Goal: Transaction & Acquisition: Subscribe to service/newsletter

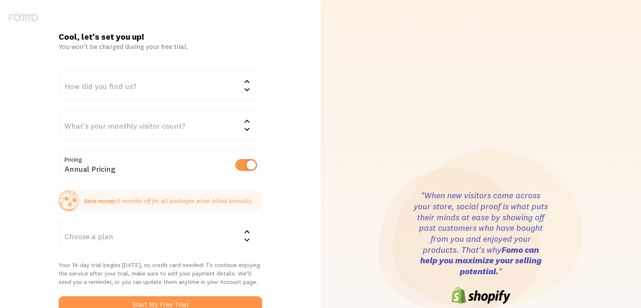
click at [164, 168] on div "Annual Pricing" at bounding box center [160, 165] width 203 height 31
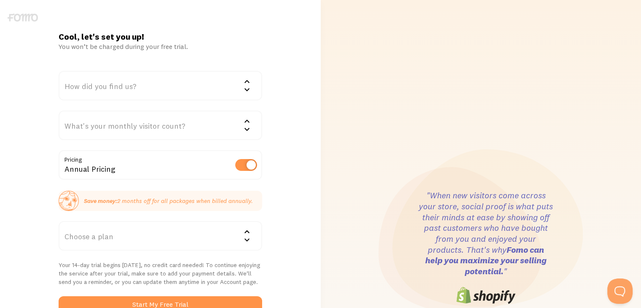
click at [240, 166] on label at bounding box center [246, 165] width 22 height 12
click at [240, 166] on input "checkbox" at bounding box center [246, 165] width 22 height 12
checkbox input "false"
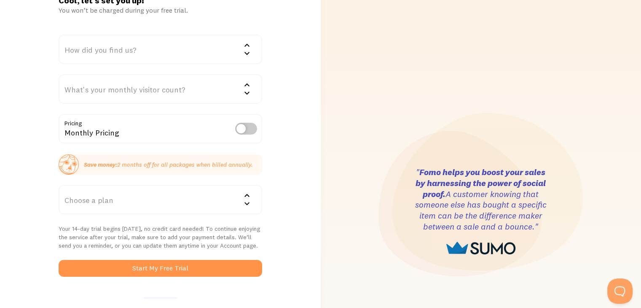
scroll to position [37, 0]
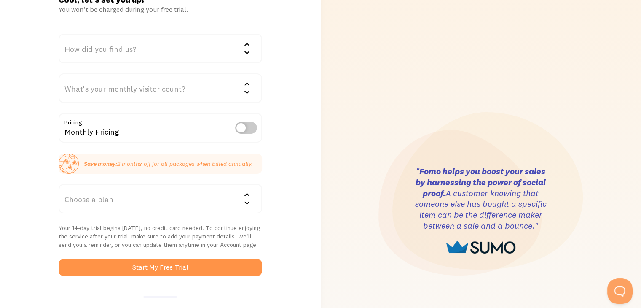
click at [185, 198] on div "Choose a plan" at bounding box center [160, 198] width 203 height 29
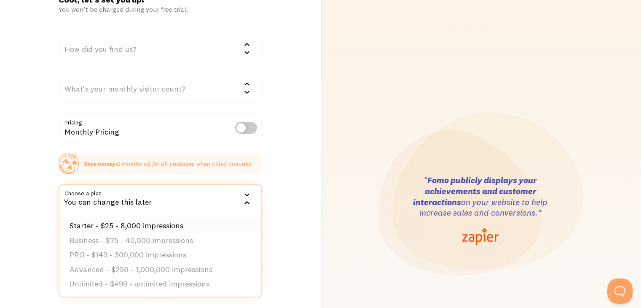
click at [174, 221] on li "Starter - $25 - 8,000 impressions" at bounding box center [160, 225] width 202 height 15
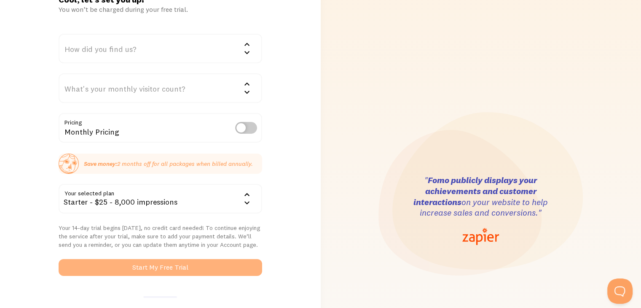
click at [160, 265] on button "Start My Free Trial" at bounding box center [160, 267] width 203 height 17
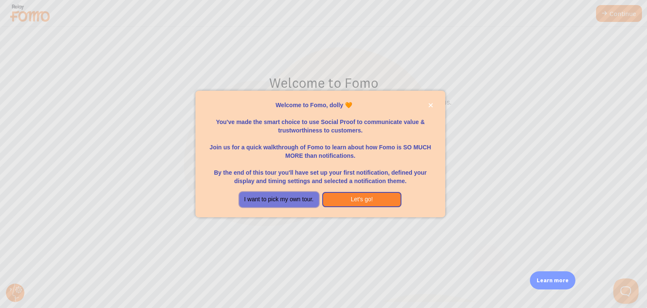
click at [289, 203] on button "I want to pick my own tour." at bounding box center [279, 199] width 80 height 15
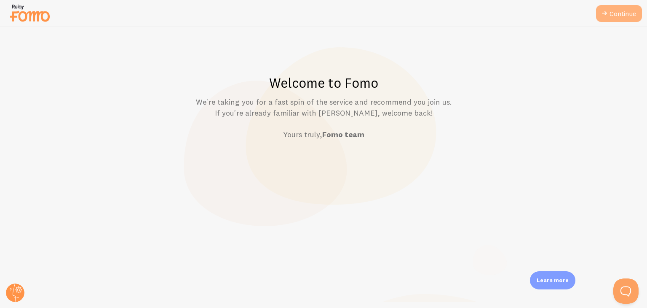
click at [610, 17] on link "Continue" at bounding box center [619, 13] width 46 height 17
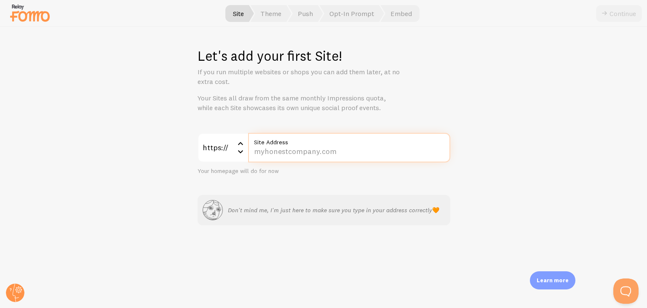
click at [369, 149] on input "Site Address" at bounding box center [349, 147] width 202 height 29
paste input "inboxkitten.com/"
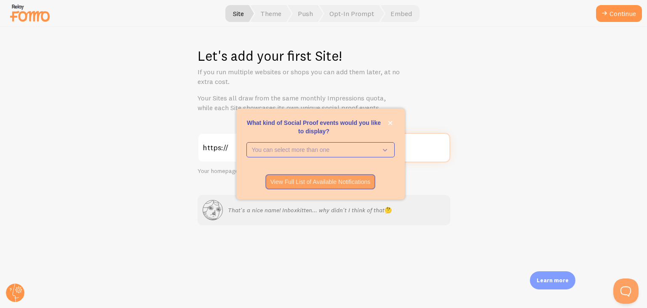
type input "inboxkitten.com/"
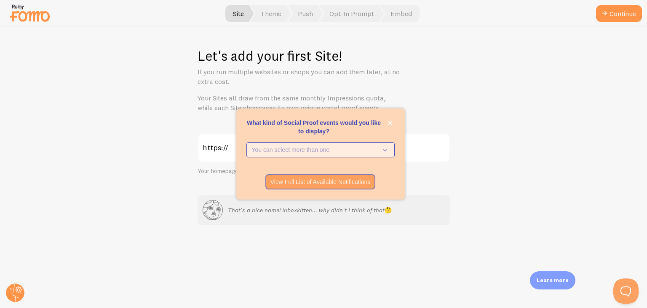
click at [310, 150] on p "You can select more than one" at bounding box center [315, 149] width 126 height 8
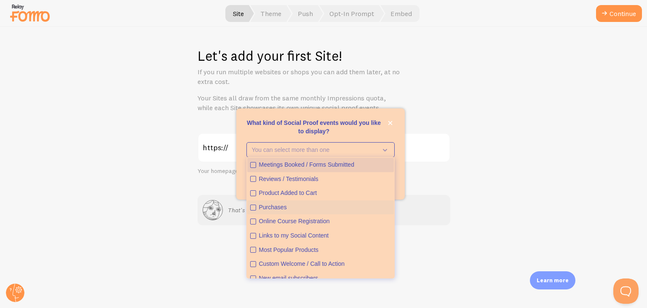
scroll to position [22, 0]
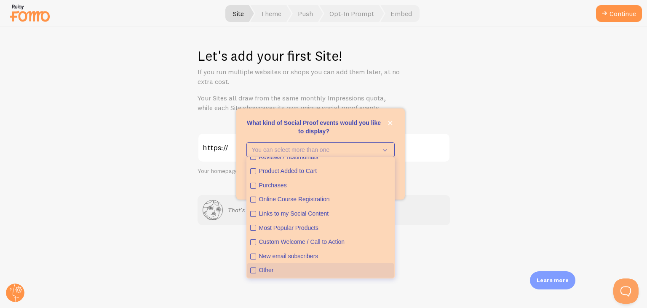
click at [252, 270] on icon "Other" at bounding box center [253, 269] width 5 height 5
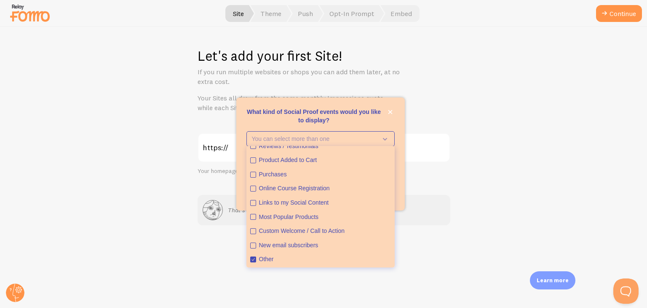
click at [399, 196] on div "View Full List of Available Notifications" at bounding box center [320, 192] width 168 height 15
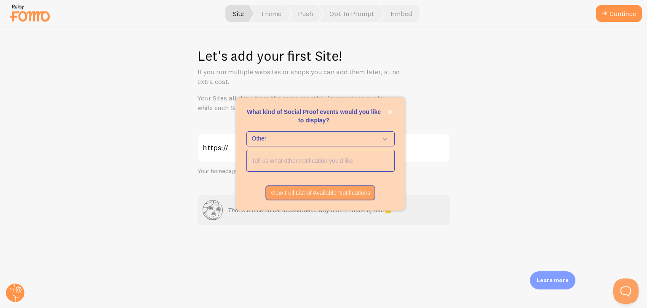
click at [335, 166] on input "<p>What kind of Social Proof events would you like to display?</p>" at bounding box center [320, 160] width 147 height 21
click at [390, 112] on icon "close," at bounding box center [390, 112] width 4 height 4
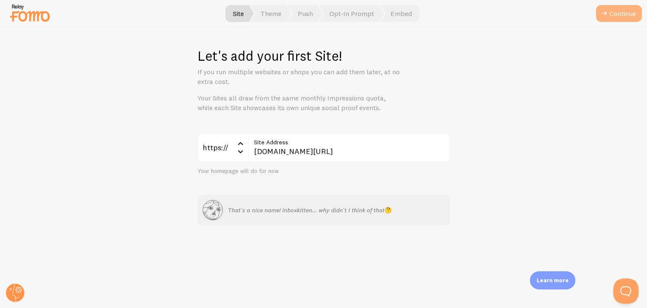
click at [615, 12] on button "Continue" at bounding box center [619, 13] width 46 height 17
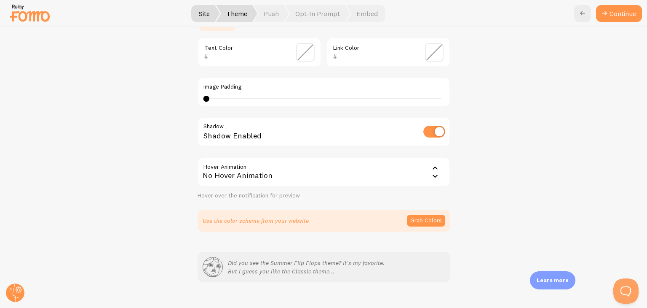
scroll to position [230, 0]
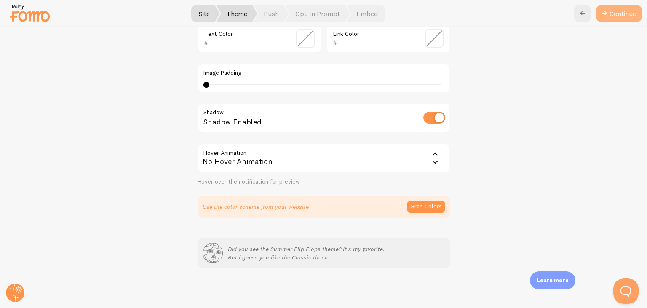
click at [623, 14] on button "Continue" at bounding box center [619, 13] width 46 height 17
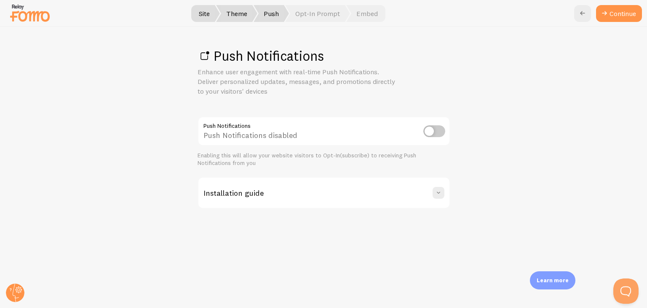
click at [433, 126] on input "checkbox" at bounding box center [434, 131] width 22 height 12
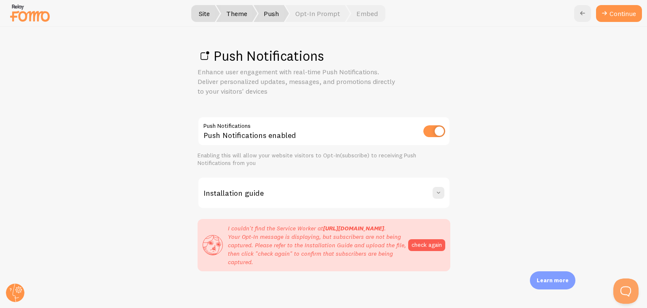
click at [423, 132] on input "checkbox" at bounding box center [434, 131] width 22 height 12
checkbox input "false"
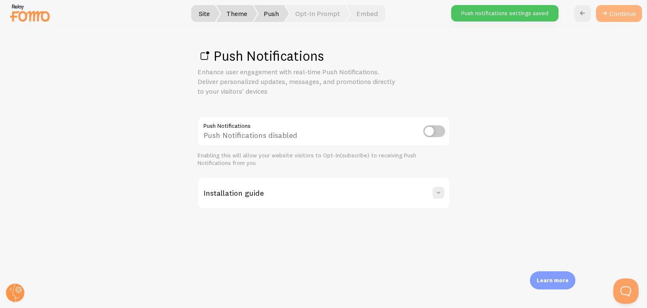
click at [627, 5] on link "Continue" at bounding box center [619, 13] width 46 height 17
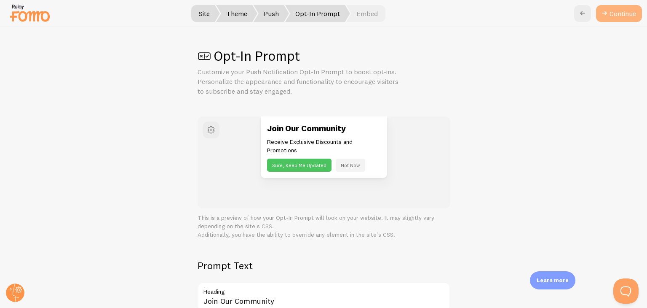
click at [620, 17] on button "Continue" at bounding box center [619, 13] width 46 height 17
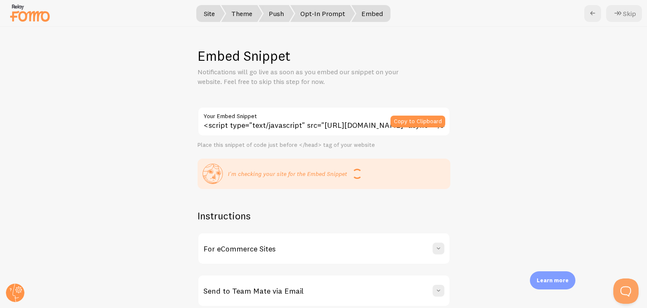
scroll to position [29, 0]
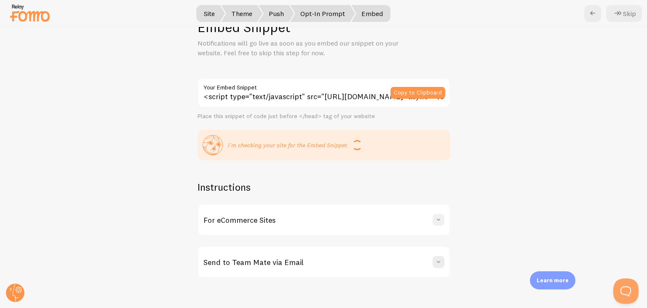
click at [435, 219] on span at bounding box center [438, 219] width 8 height 8
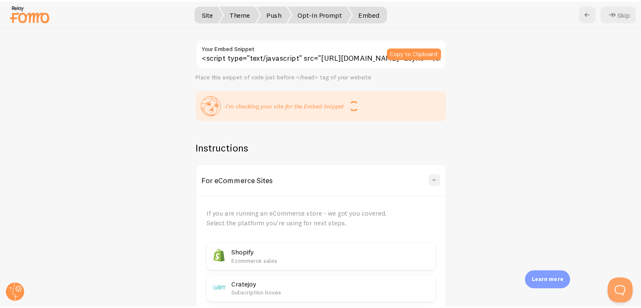
scroll to position [67, 0]
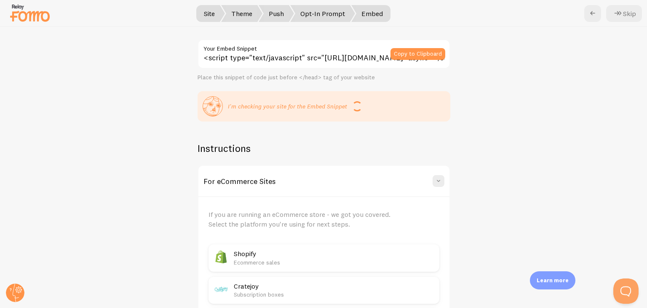
click at [532, 91] on div "Embed Snippet Notifications will go live as soon as you embed our snippet on yo…" at bounding box center [323, 167] width 647 height 281
click at [625, 12] on button "Skip" at bounding box center [624, 13] width 36 height 17
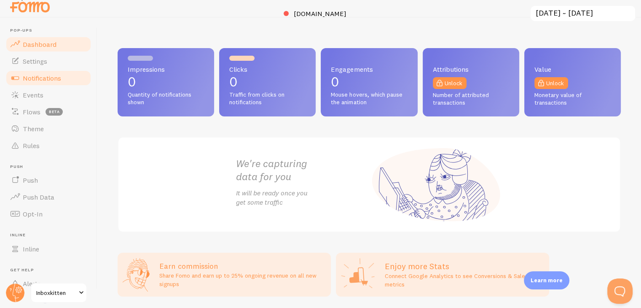
click at [43, 81] on span "Notifications" at bounding box center [42, 78] width 38 height 8
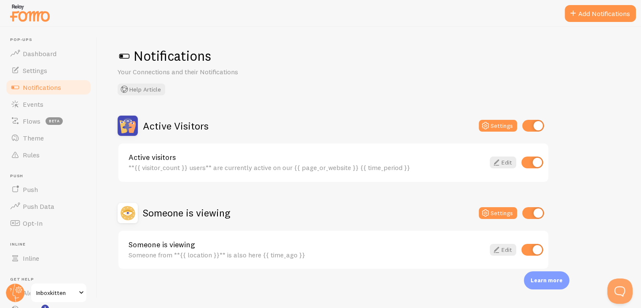
scroll to position [2, 0]
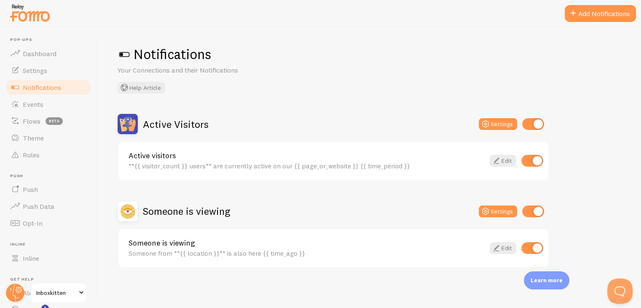
click at [59, 85] on span "Notifications" at bounding box center [42, 87] width 38 height 8
click at [605, 13] on button "Add Notifications" at bounding box center [599, 13] width 71 height 17
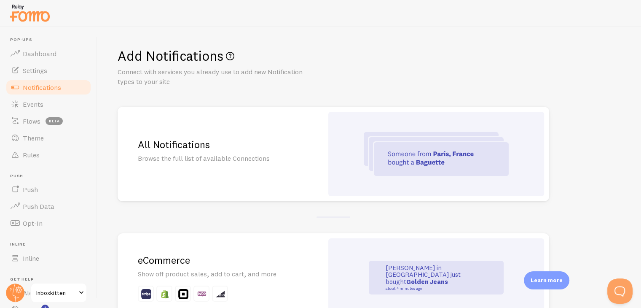
click at [391, 147] on img at bounding box center [436, 154] width 145 height 44
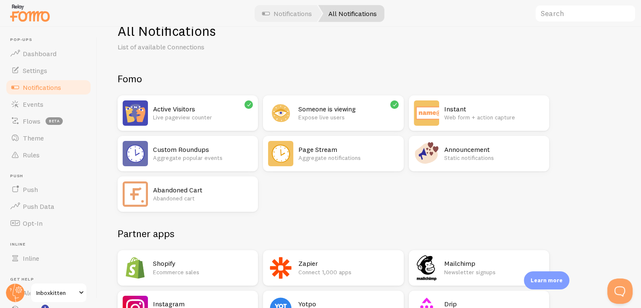
scroll to position [24, 0]
click at [350, 13] on div "All Notifications" at bounding box center [351, 13] width 66 height 17
click at [285, 20] on link "Notifications" at bounding box center [287, 13] width 70 height 17
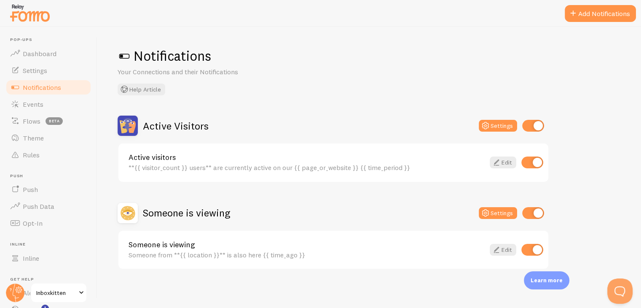
scroll to position [9, 0]
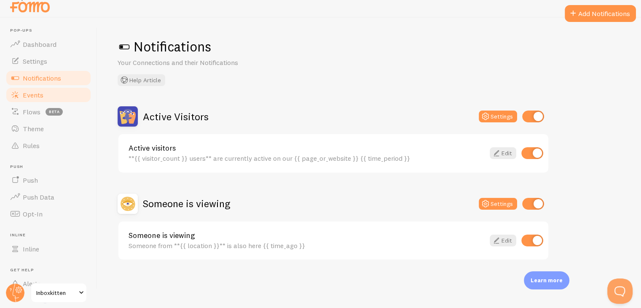
click at [34, 92] on span "Events" at bounding box center [33, 95] width 21 height 8
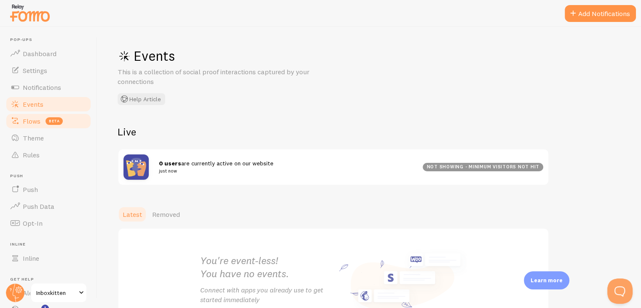
click at [35, 123] on span "Flows" at bounding box center [32, 121] width 18 height 8
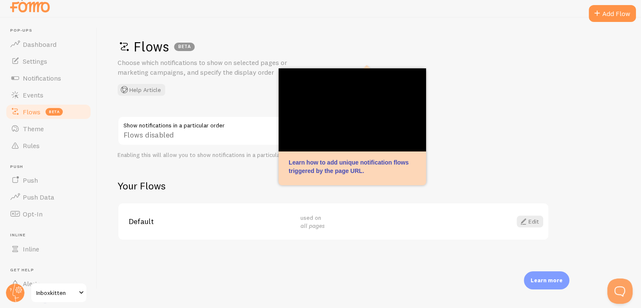
scroll to position [9, 0]
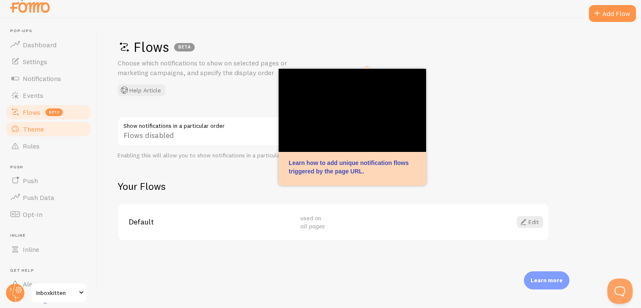
click at [58, 128] on link "Theme" at bounding box center [48, 128] width 87 height 17
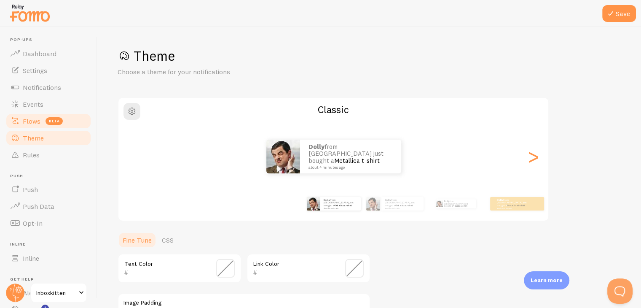
click at [41, 126] on link "Flows beta" at bounding box center [48, 120] width 87 height 17
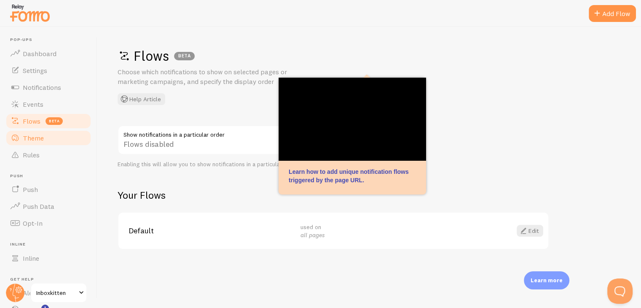
click at [11, 138] on span at bounding box center [15, 138] width 10 height 10
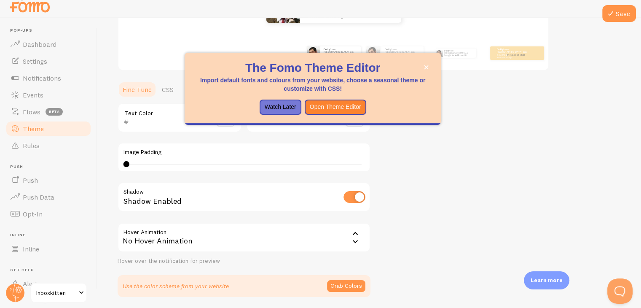
scroll to position [123, 0]
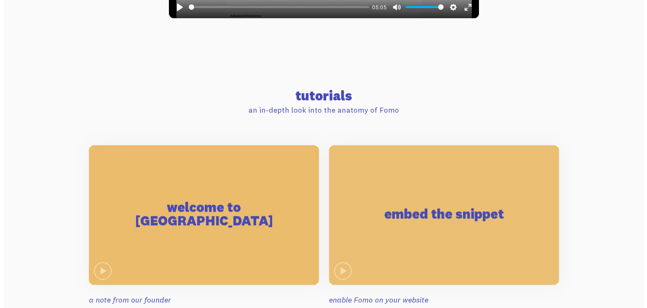
scroll to position [517, 0]
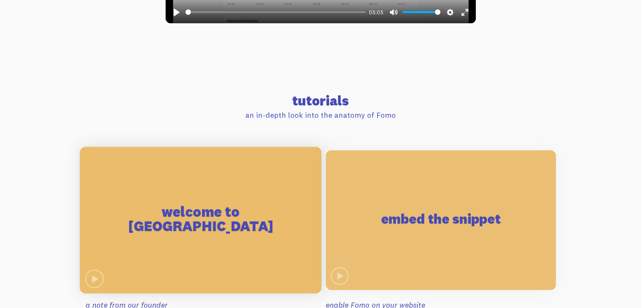
click at [89, 277] on span at bounding box center [94, 278] width 19 height 19
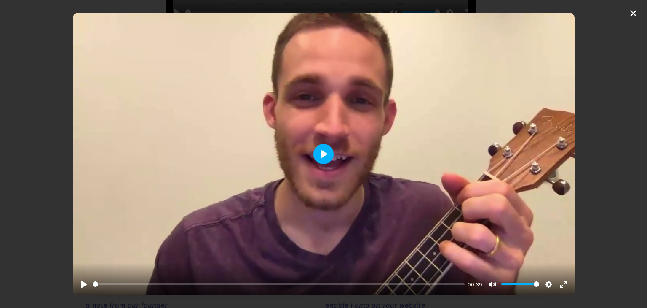
click at [321, 157] on button "Play" at bounding box center [323, 154] width 20 height 20
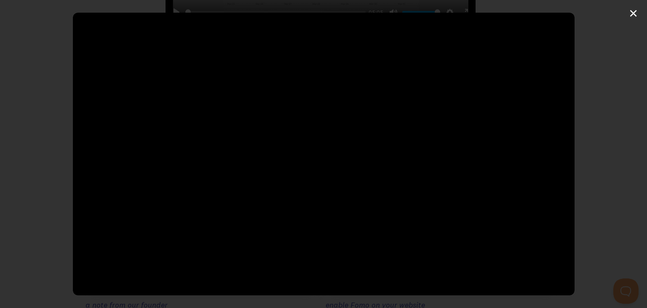
click at [635, 13] on div "Pause Play % buffered 00:10 -00:04 Unmute Mute Disable captions Enable captions…" at bounding box center [323, 154] width 647 height 308
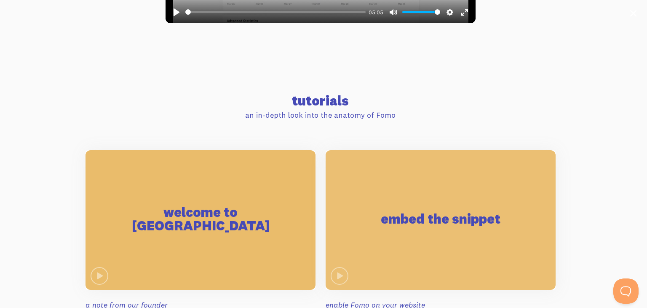
type input "87.99"
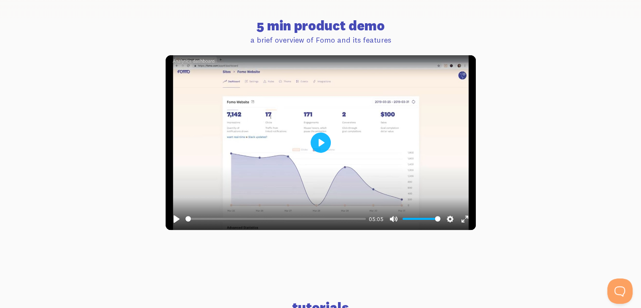
scroll to position [309, 0]
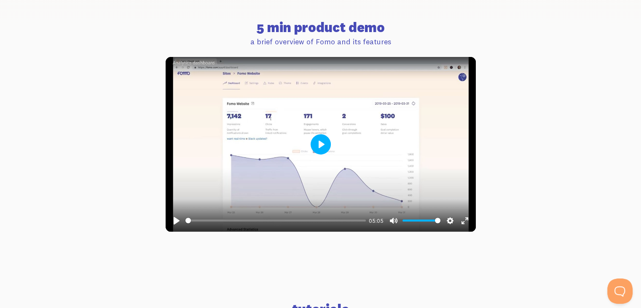
click at [322, 144] on button "Play" at bounding box center [320, 144] width 20 height 20
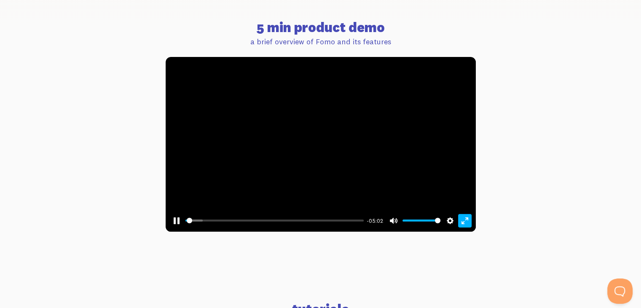
click at [462, 221] on button "Exit fullscreen Enter fullscreen" at bounding box center [464, 220] width 13 height 13
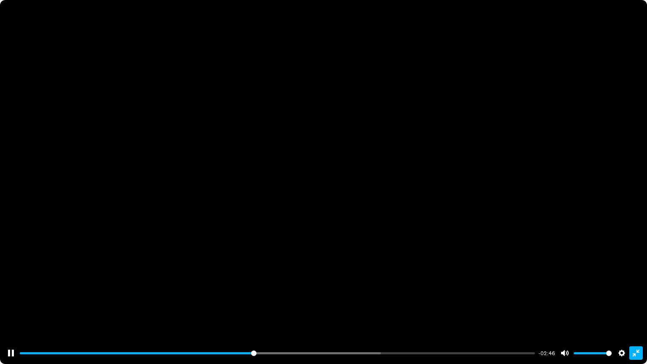
click at [634, 307] on button "Exit fullscreen Enter fullscreen" at bounding box center [635, 352] width 13 height 13
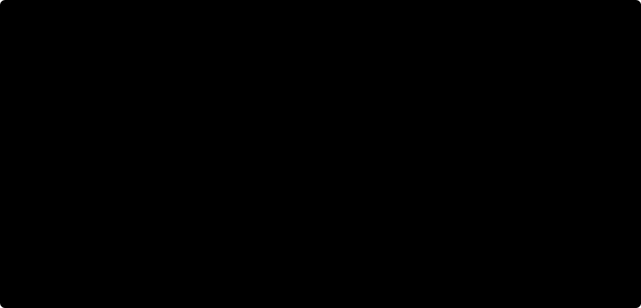
type input "46.29"
